Goal: Transaction & Acquisition: Purchase product/service

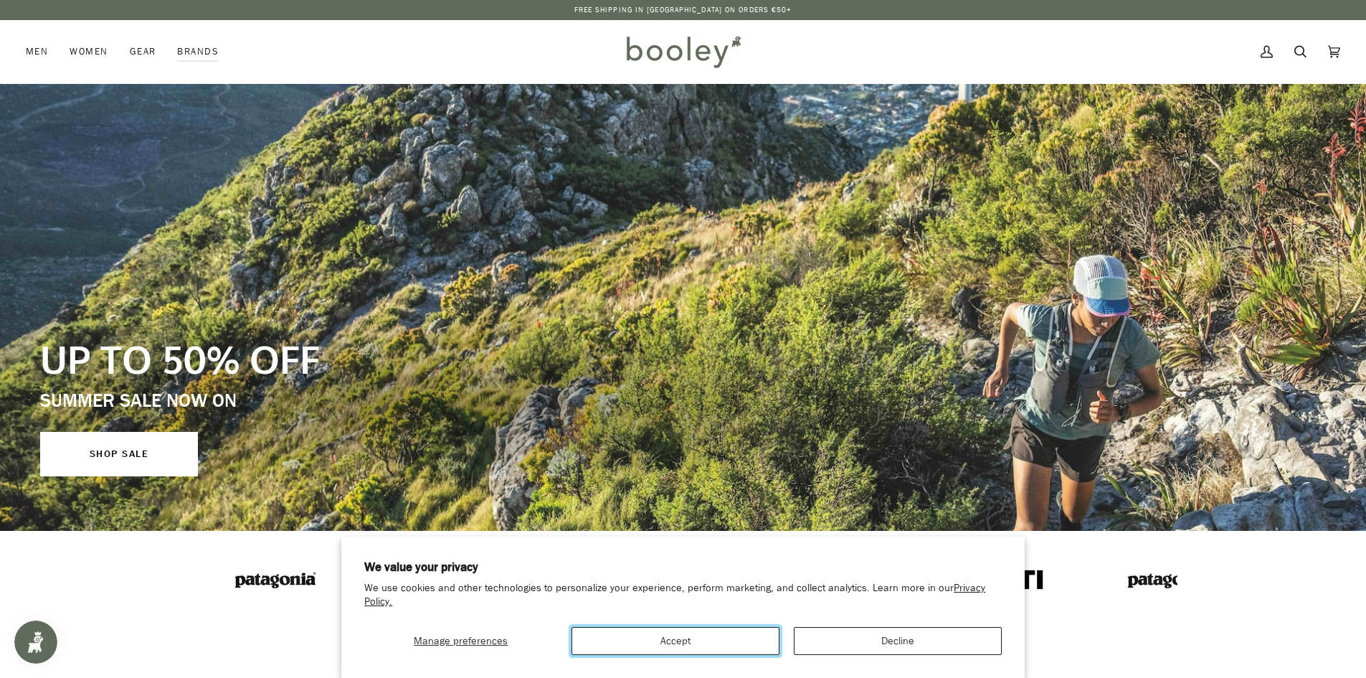
click at [712, 645] on button "Accept" at bounding box center [675, 641] width 208 height 28
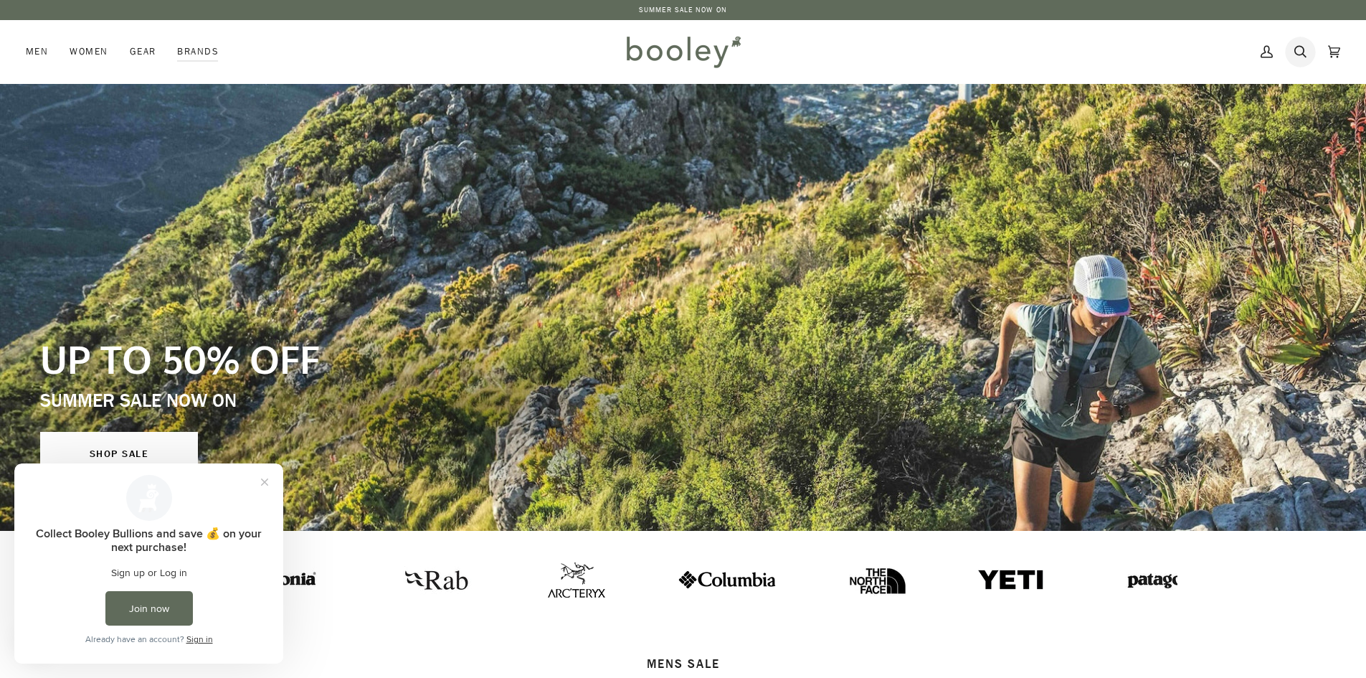
click at [1299, 49] on icon at bounding box center [1300, 52] width 12 height 22
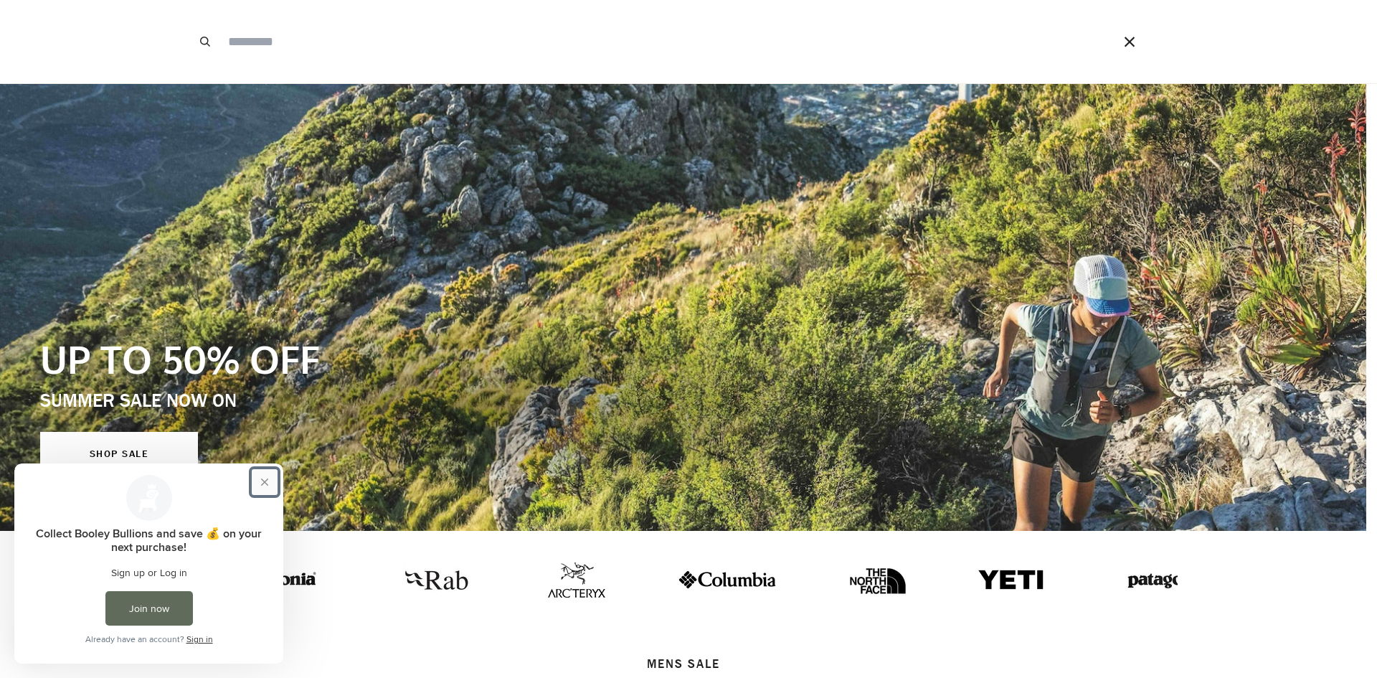
click at [270, 488] on button "Close prompt" at bounding box center [265, 482] width 26 height 26
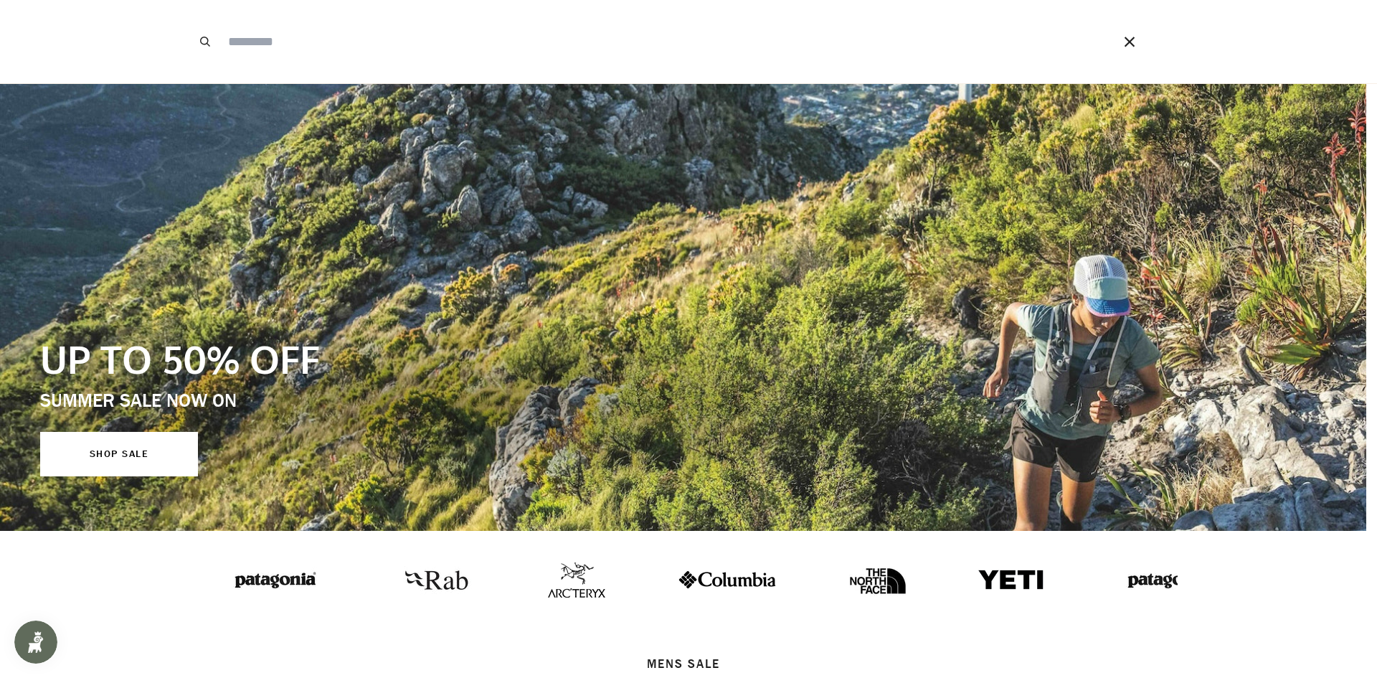
drag, startPoint x: 1370, startPoint y: 202, endPoint x: 1340, endPoint y: 349, distance: 149.9
click at [1349, 356] on span at bounding box center [688, 339] width 1377 height 678
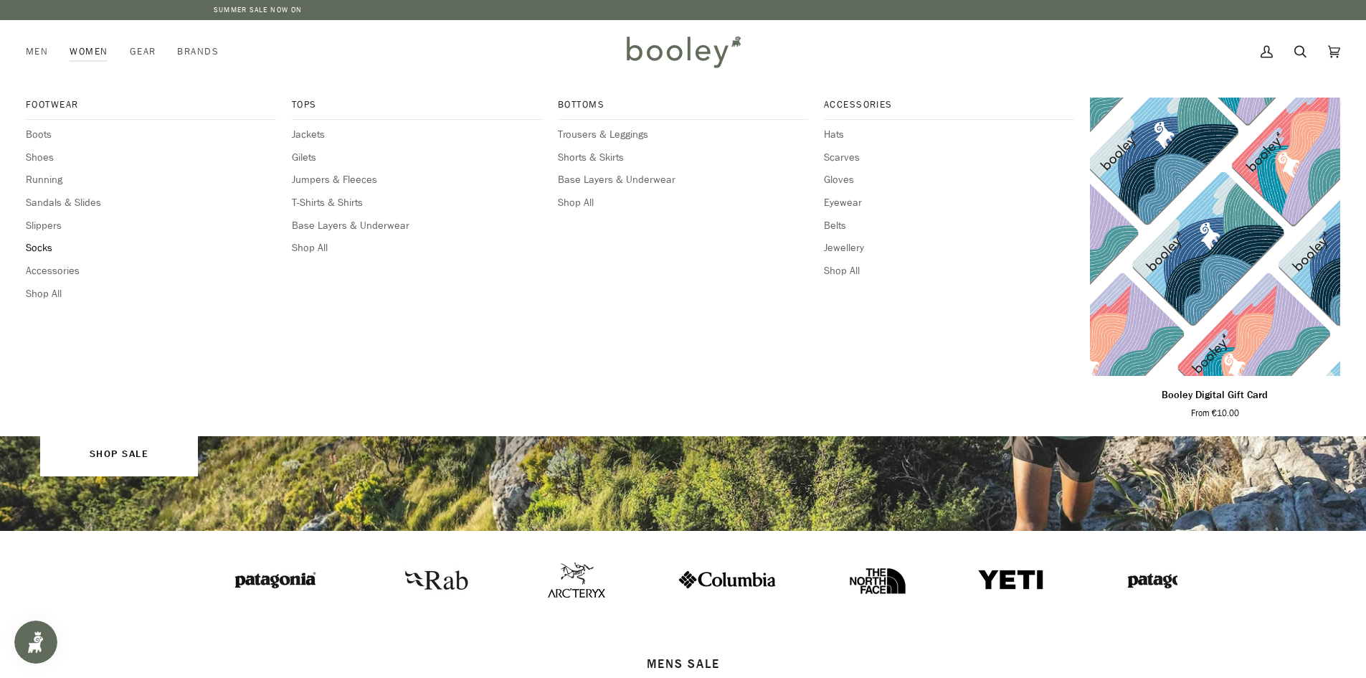
click at [40, 248] on span "Socks" at bounding box center [151, 248] width 250 height 16
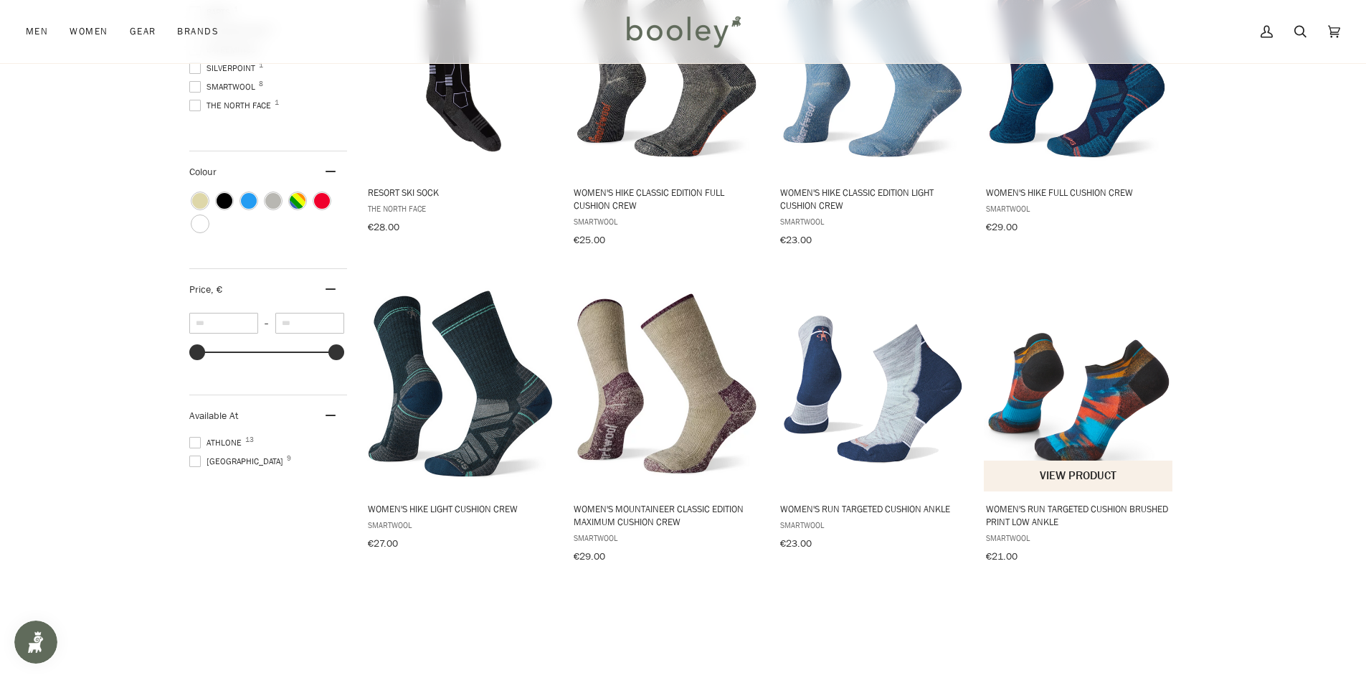
scroll to position [602, 0]
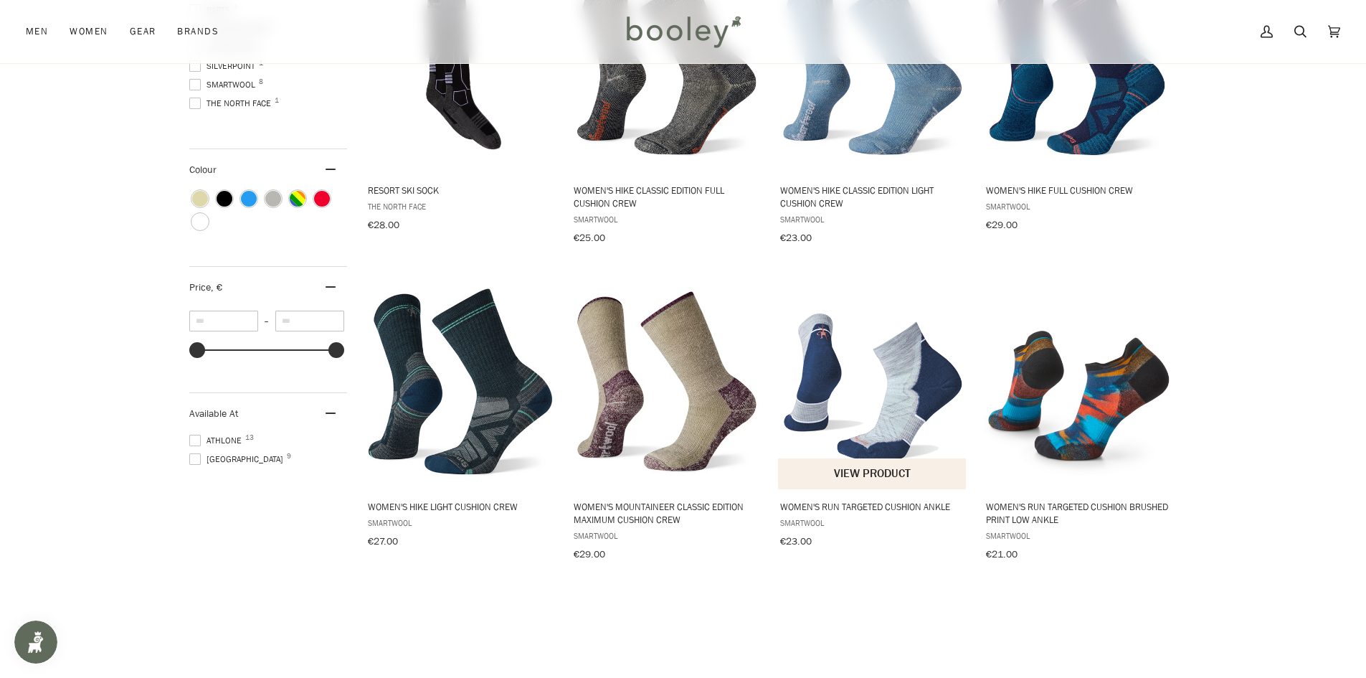
click at [941, 379] on img "Women's Run Targeted Cushion Ankle" at bounding box center [873, 381] width 190 height 190
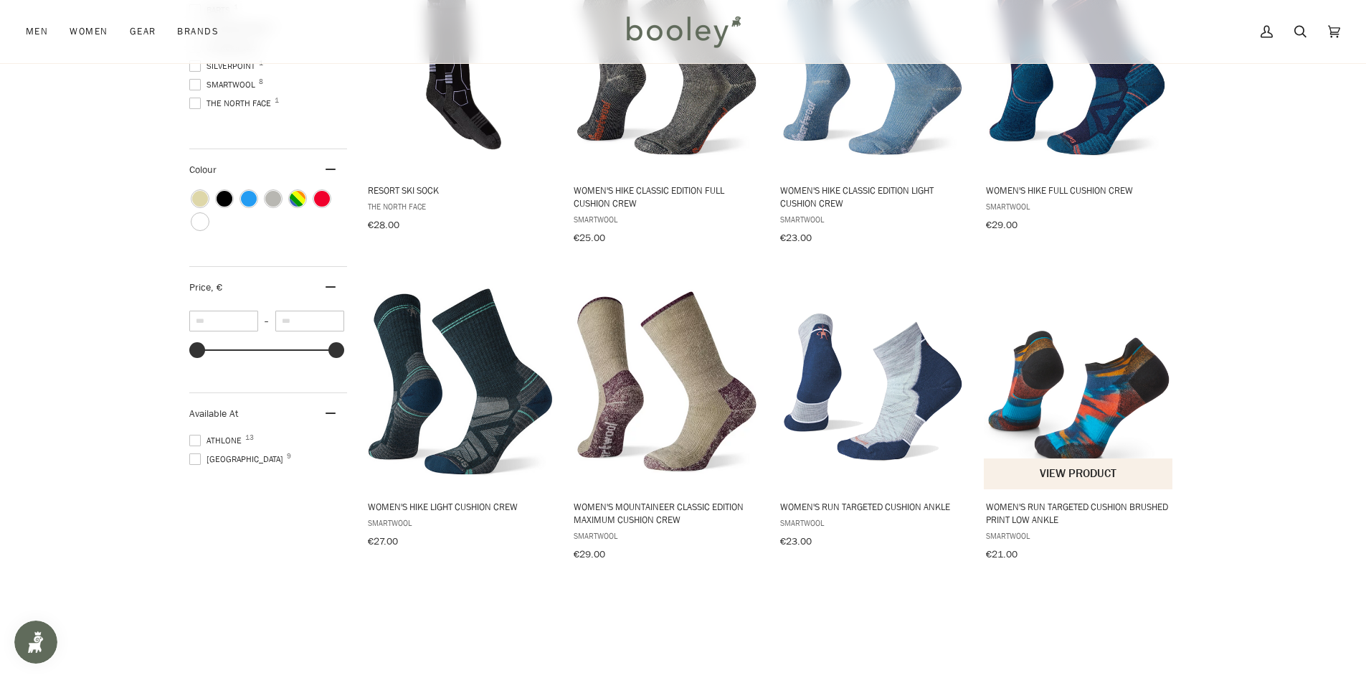
click at [1077, 419] on img "Women's Run Targeted Cushion Brushed Print Low Ankle" at bounding box center [1079, 381] width 190 height 190
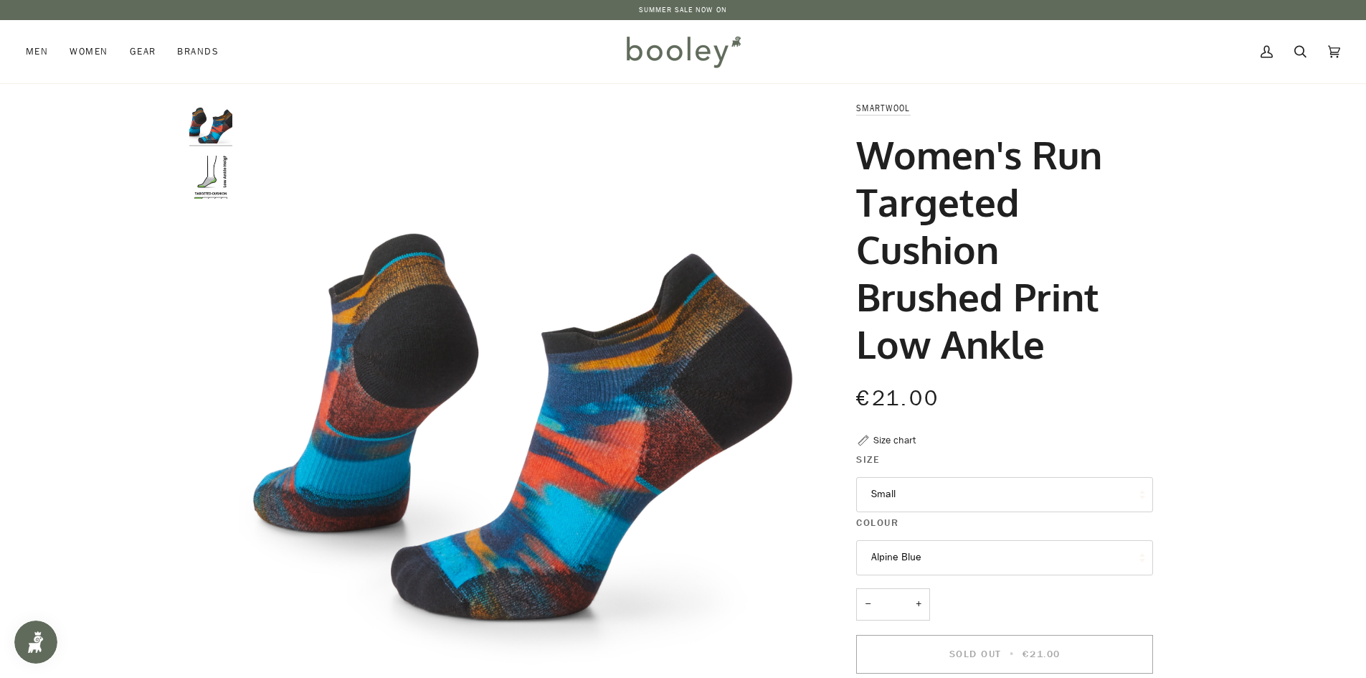
click at [1107, 490] on button "Small" at bounding box center [1004, 494] width 297 height 35
click at [669, 58] on img at bounding box center [682, 52] width 125 height 42
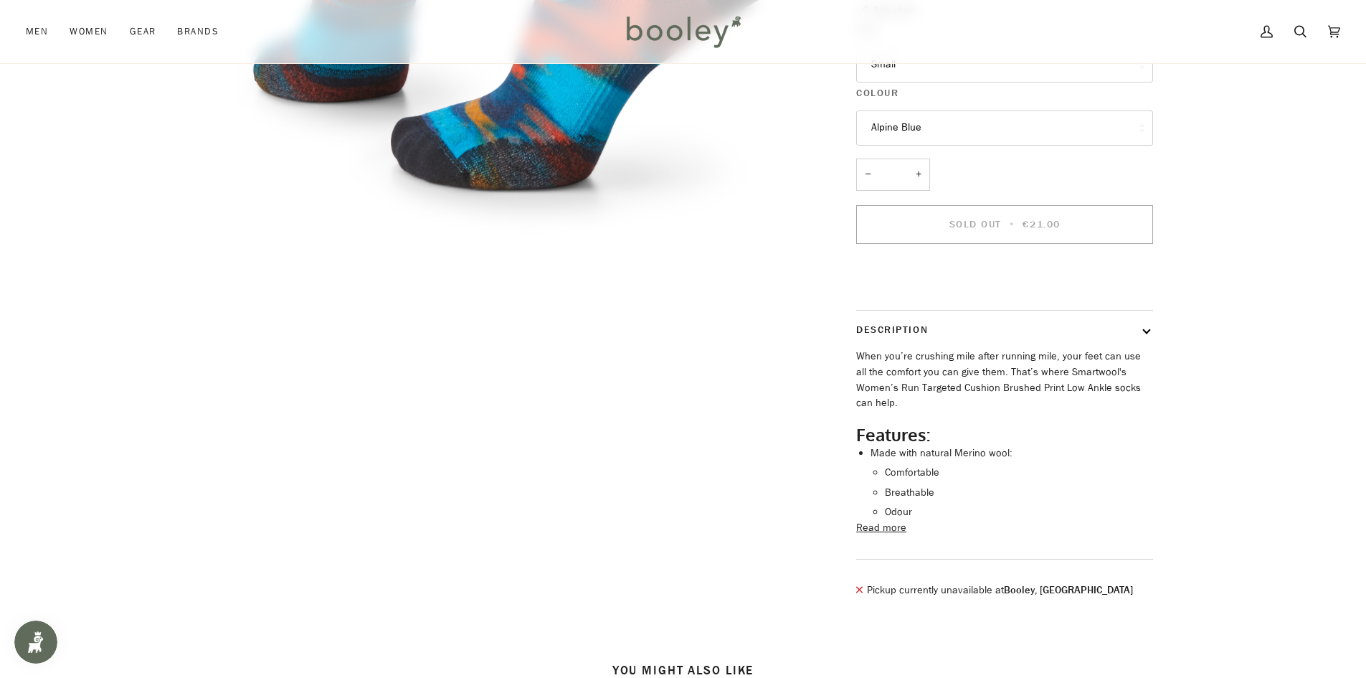
scroll to position [528, 0]
